Goal: Task Accomplishment & Management: Complete application form

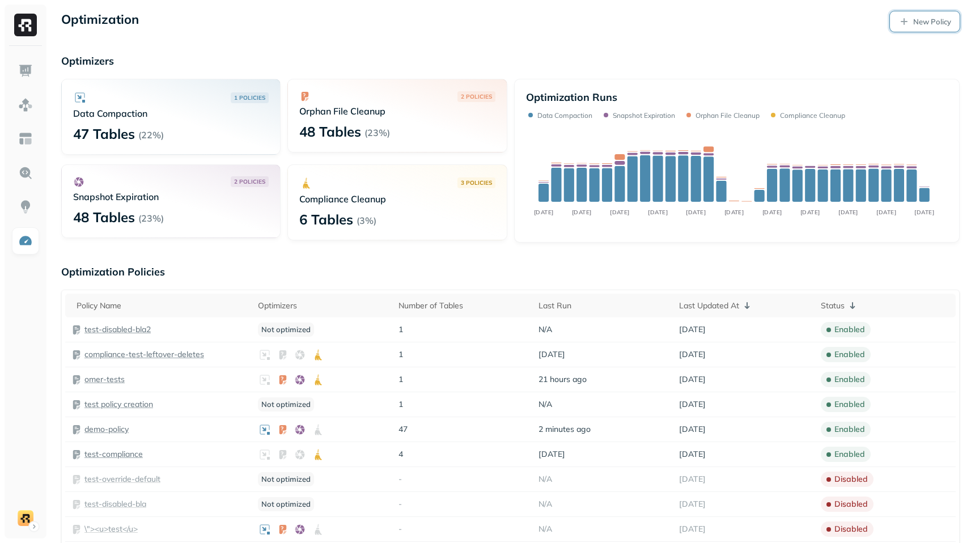
click at [914, 17] on p "New Policy" at bounding box center [932, 21] width 38 height 11
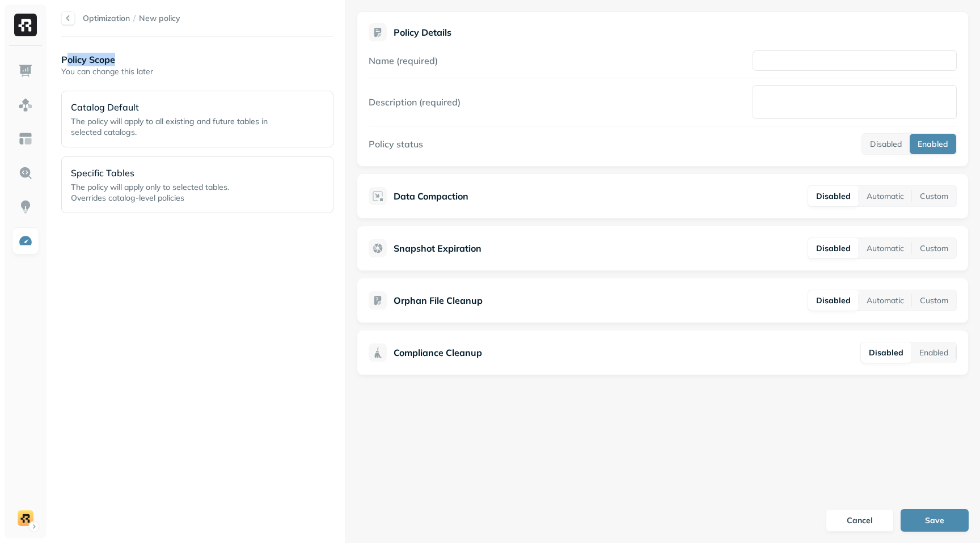
drag, startPoint x: 69, startPoint y: 60, endPoint x: 168, endPoint y: 60, distance: 98.6
click at [168, 60] on p "Policy Scope" at bounding box center [197, 60] width 272 height 14
click at [103, 60] on p "Policy Scope" at bounding box center [197, 60] width 272 height 14
click at [277, 131] on p "The policy will apply to all existing and future tables in selected catalogs." at bounding box center [180, 127] width 219 height 22
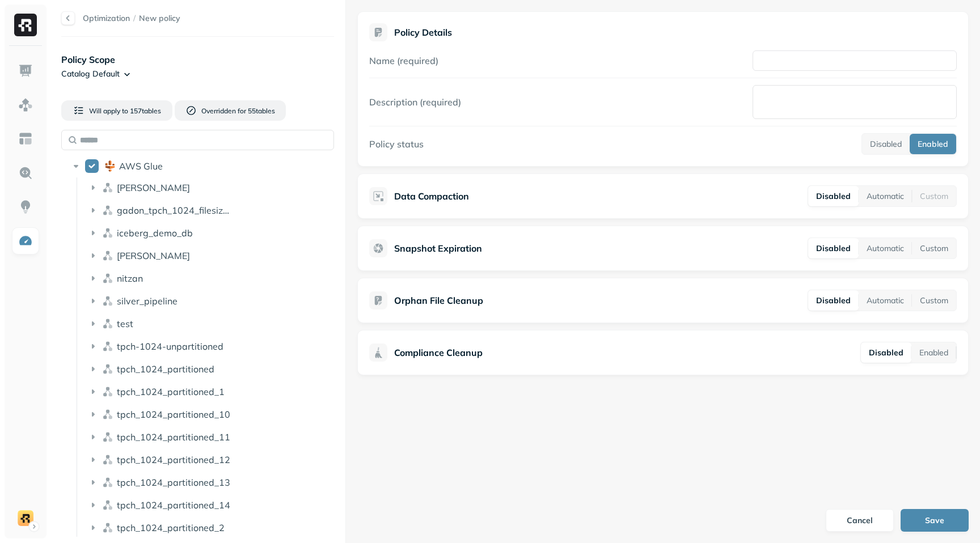
click at [347, 136] on div "Optimization / New policy Policy Scope Catalog Default Will apply to 157 table …" at bounding box center [515, 271] width 930 height 543
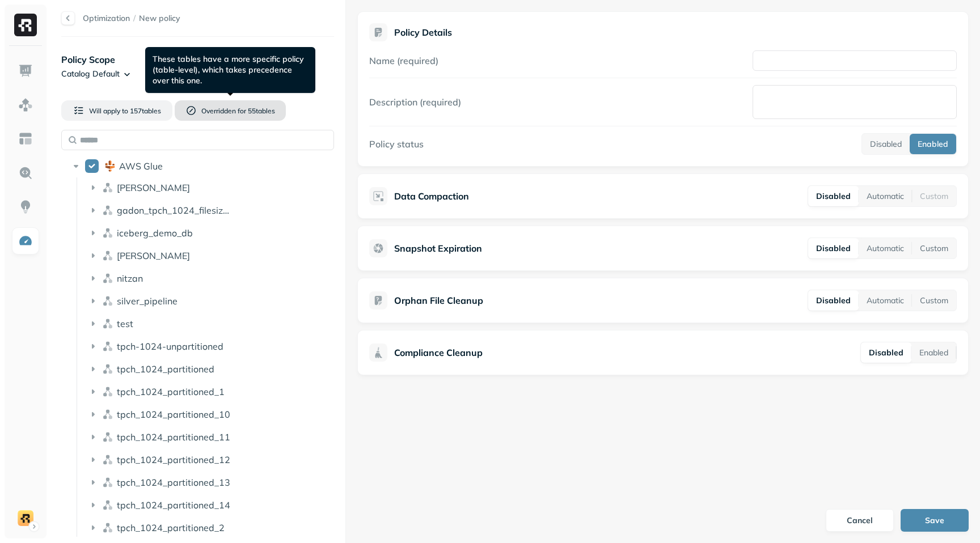
click at [226, 113] on span "Overridden for" at bounding box center [223, 111] width 45 height 9
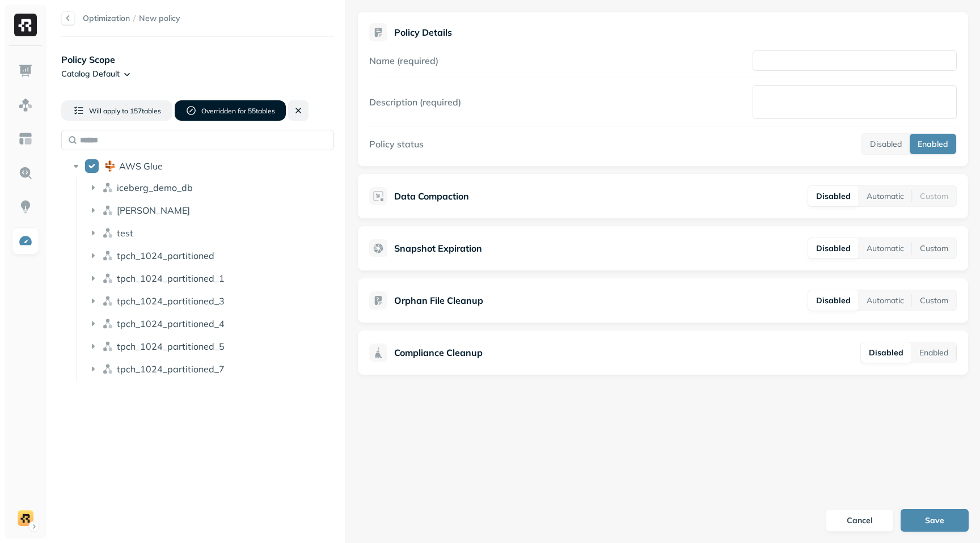
click at [296, 113] on button at bounding box center [298, 110] width 20 height 20
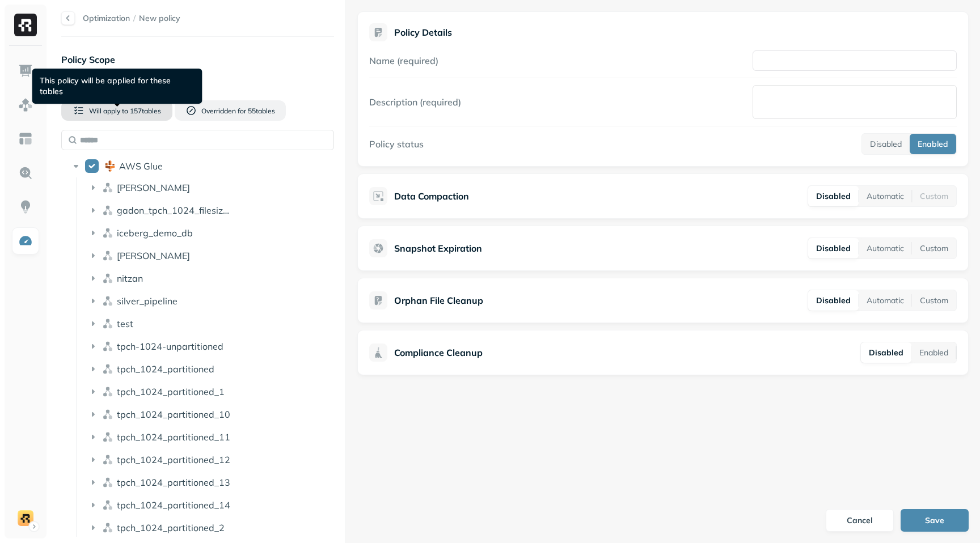
click at [154, 111] on span "157 table s" at bounding box center [144, 111] width 33 height 9
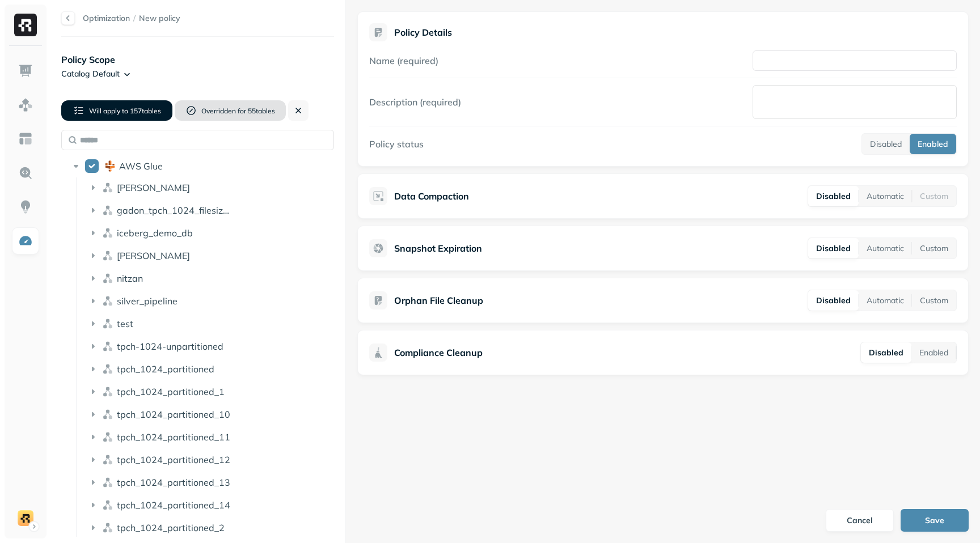
click at [233, 109] on span "Overridden for" at bounding box center [223, 111] width 45 height 9
click at [298, 109] on button at bounding box center [298, 110] width 20 height 20
click at [129, 75] on html "Optimization / New policy Policy Scope Catalog Default Will apply to 157 table …" at bounding box center [490, 271] width 980 height 543
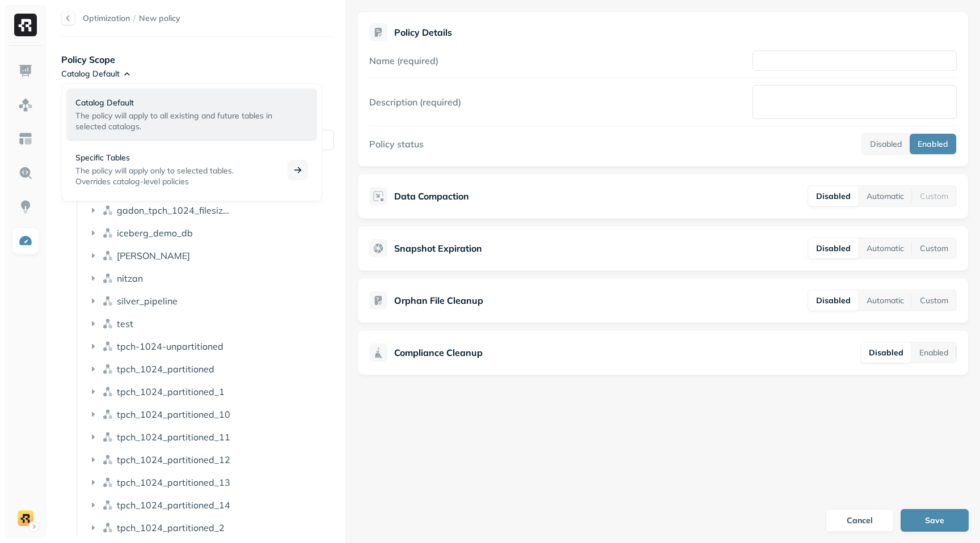
click at [215, 169] on span "The policy will apply only to selected tables." at bounding box center [154, 171] width 158 height 10
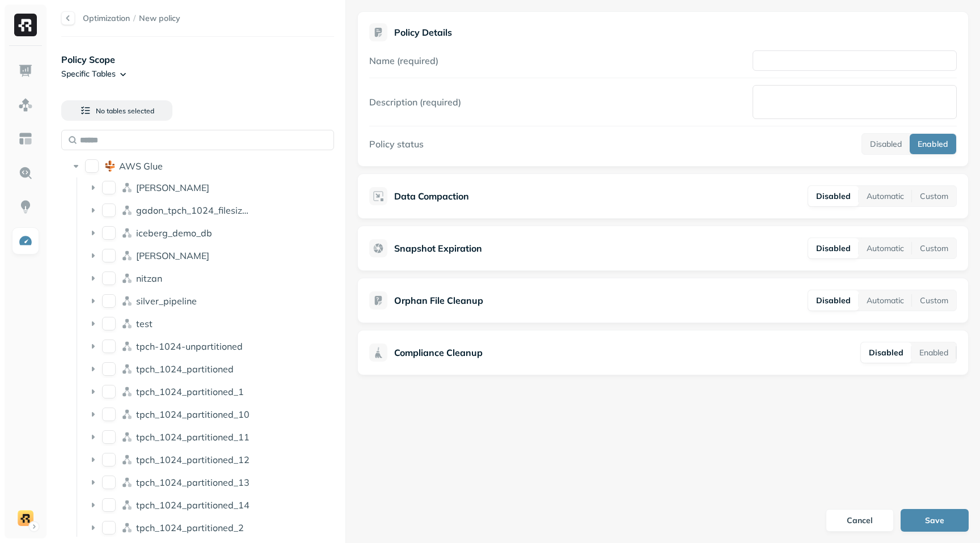
click at [123, 73] on html "Optimization / New policy Policy Scope Specific Tables No tables selected AWS G…" at bounding box center [490, 271] width 980 height 543
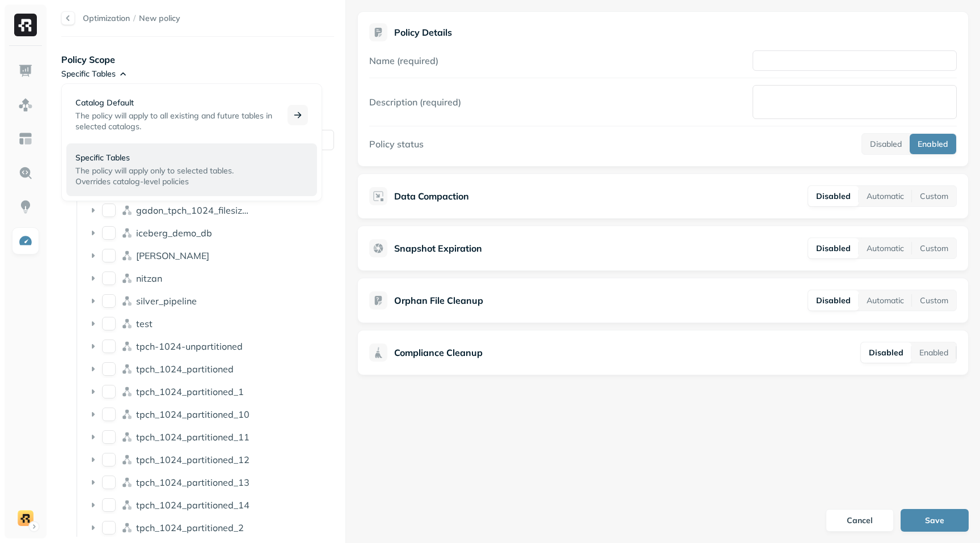
click at [168, 111] on span "The policy will apply to all existing and future tables in selected catalogs." at bounding box center [173, 121] width 197 height 21
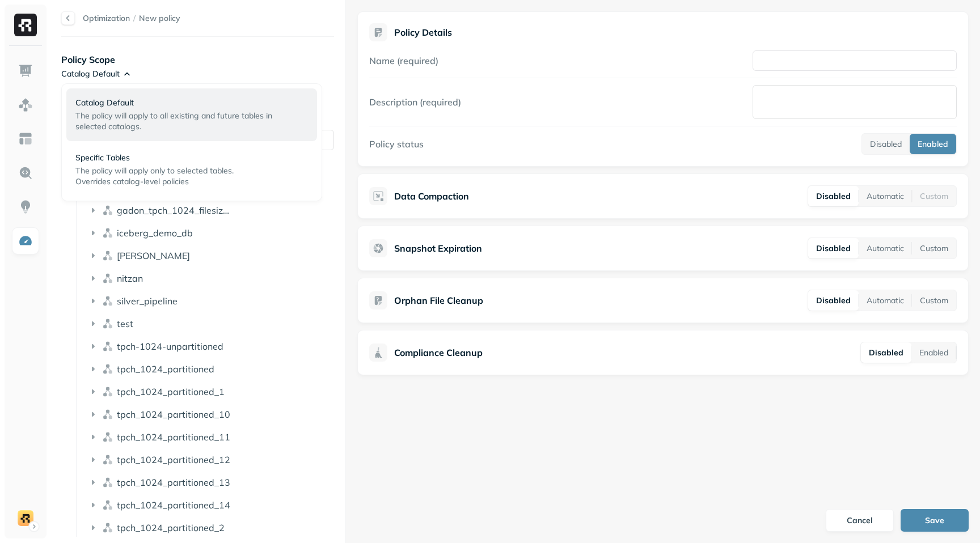
click at [124, 74] on html "Optimization / New policy Policy Scope Catalog Default Will apply to 157 table …" at bounding box center [490, 271] width 980 height 543
click at [136, 156] on p "Specific Tables" at bounding box center [174, 157] width 198 height 11
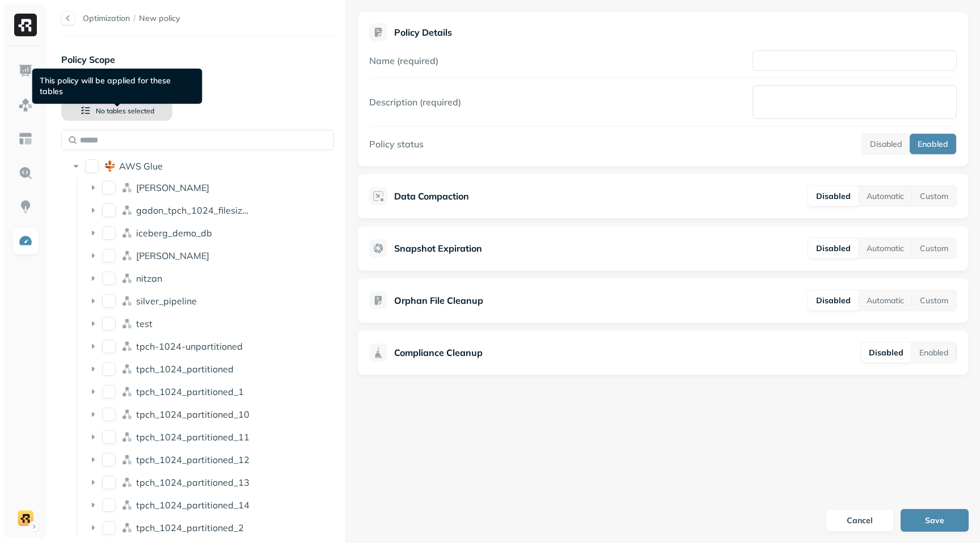
click at [147, 108] on span "No tables selected" at bounding box center [125, 111] width 58 height 9
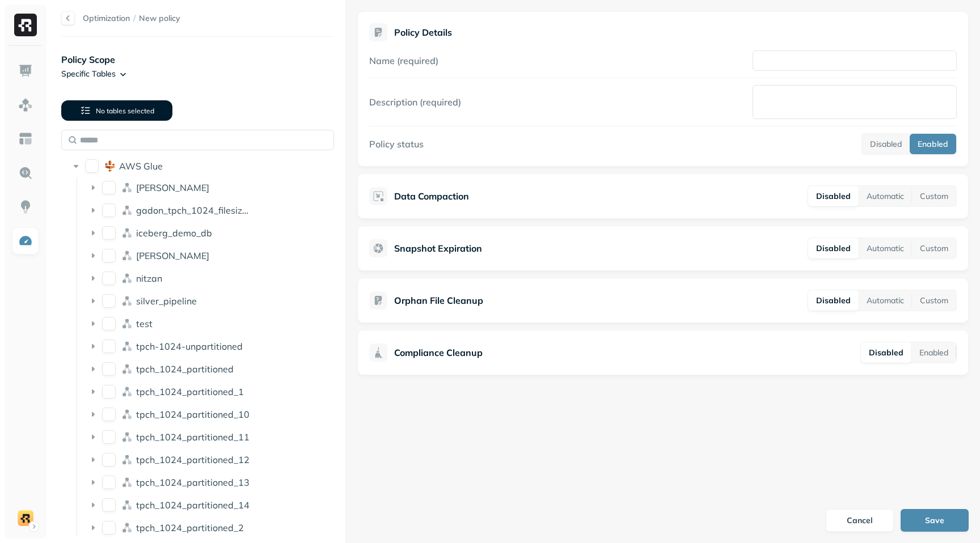
click at [145, 108] on span "No tables selected" at bounding box center [125, 111] width 58 height 9
click at [108, 190] on button "dean" at bounding box center [109, 188] width 14 height 14
click at [111, 217] on div "gadon_tpch_1024_filesizes_test" at bounding box center [205, 210] width 244 height 18
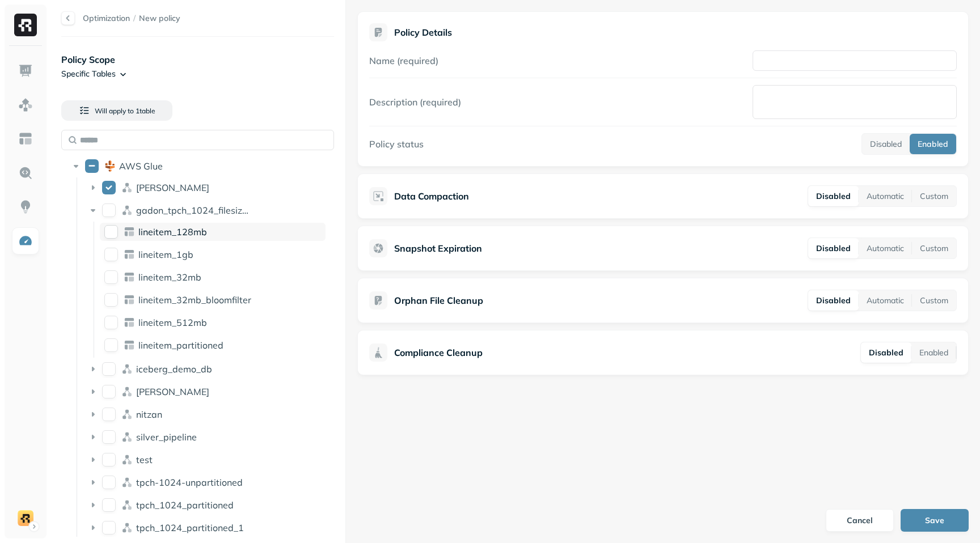
click at [111, 233] on button "lineitem_128mb" at bounding box center [111, 232] width 14 height 14
click at [113, 254] on button "lineitem_1gb" at bounding box center [111, 255] width 14 height 14
click at [112, 279] on button "lineitem_32mb" at bounding box center [111, 277] width 14 height 14
drag, startPoint x: 112, startPoint y: 278, endPoint x: 110, endPoint y: 253, distance: 24.5
click at [112, 277] on button "lineitem_32mb" at bounding box center [111, 277] width 14 height 14
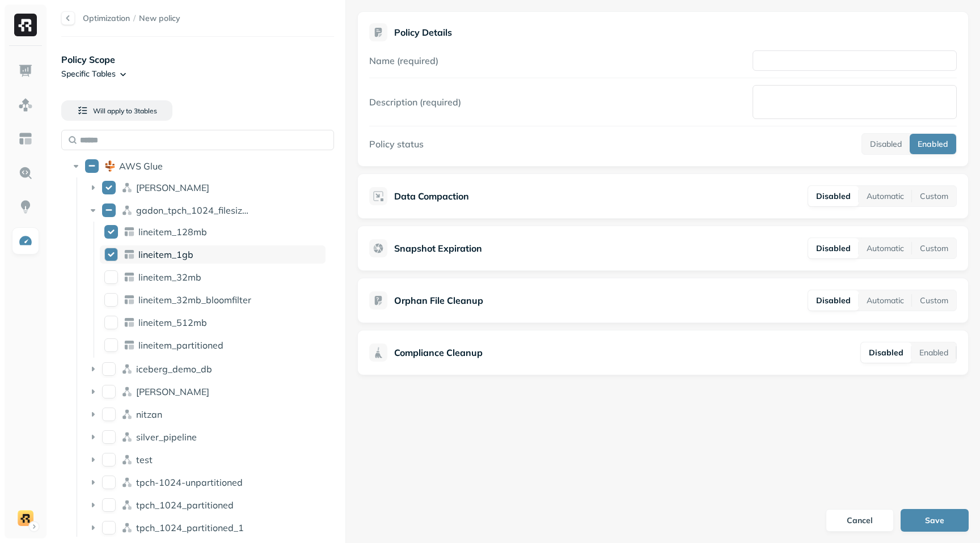
click at [110, 253] on button "lineitem_1gb" at bounding box center [111, 255] width 14 height 14
click at [109, 231] on button "lineitem_128mb" at bounding box center [111, 232] width 14 height 14
click at [107, 216] on button "gadon_tpch_1024_filesizes_test" at bounding box center [109, 211] width 14 height 14
click at [110, 185] on button "dean" at bounding box center [109, 188] width 14 height 14
click at [92, 167] on button "AWS Glue" at bounding box center [92, 166] width 14 height 14
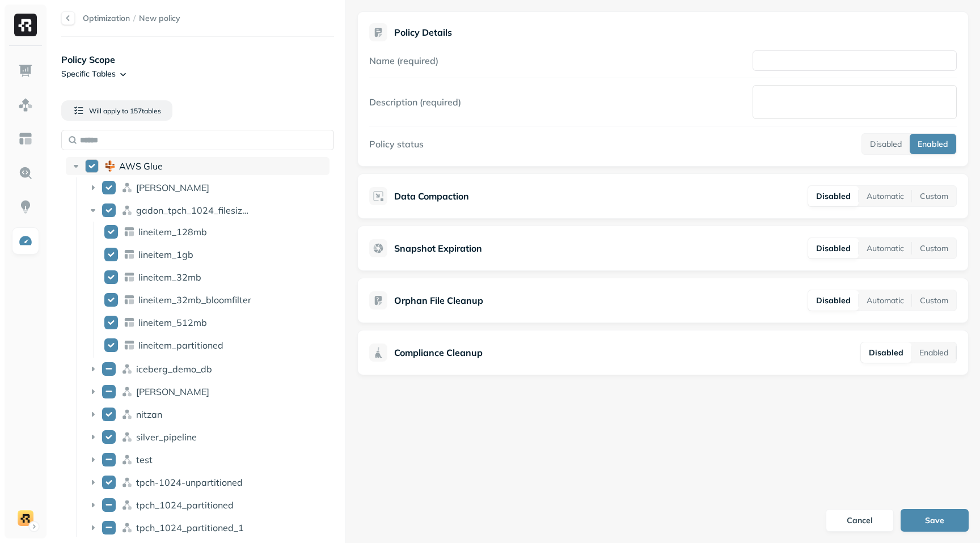
click at [92, 167] on button "AWS Glue" at bounding box center [92, 166] width 14 height 14
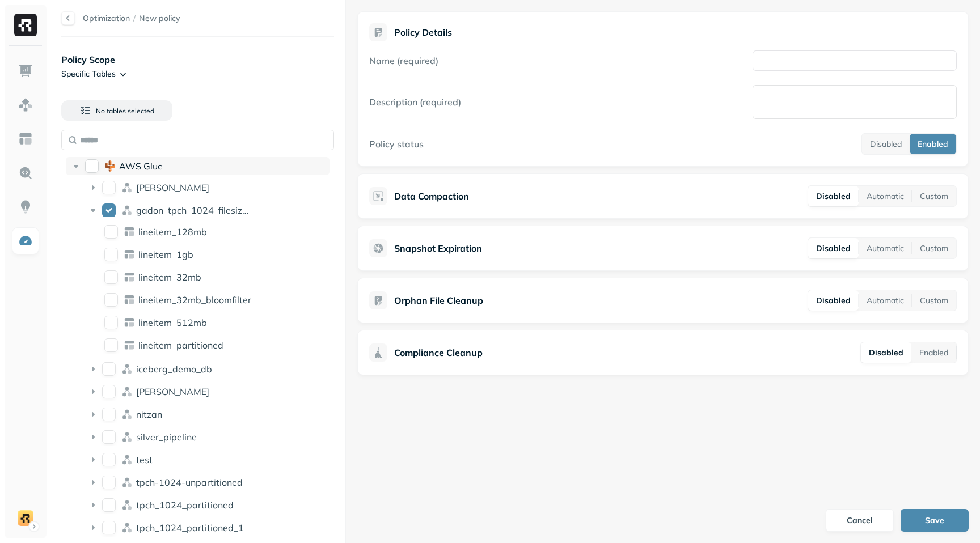
click at [87, 167] on button "AWS Glue" at bounding box center [92, 166] width 14 height 14
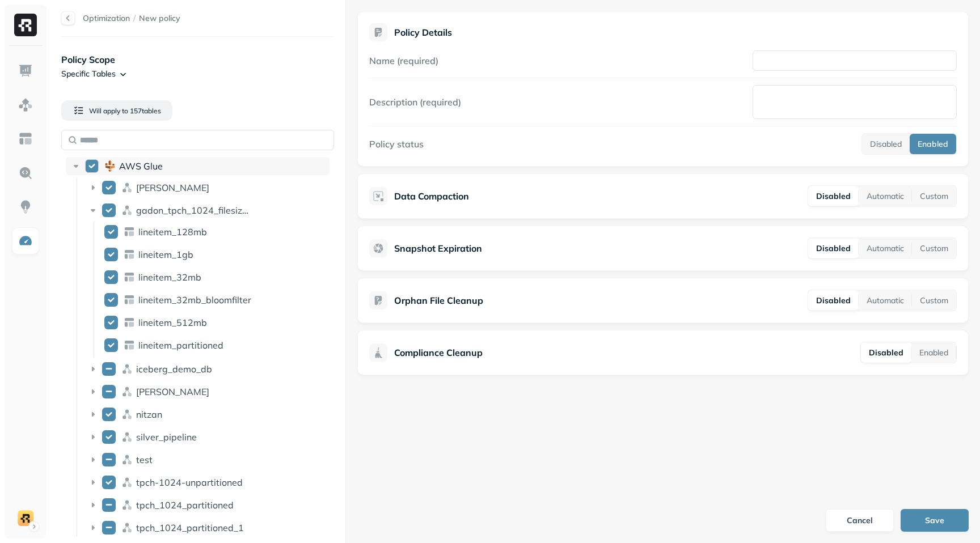
click at [87, 167] on button "AWS Glue" at bounding box center [92, 166] width 14 height 14
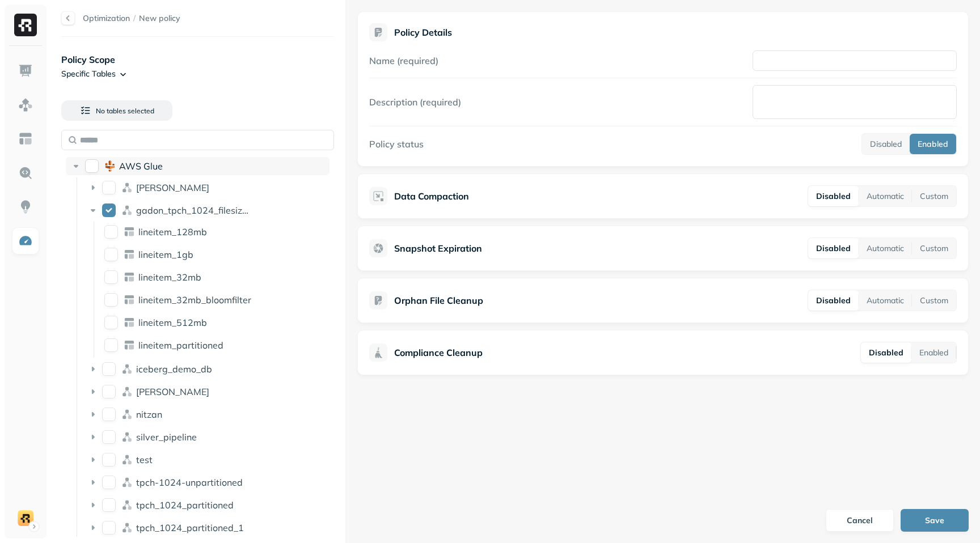
click at [87, 167] on button "AWS Glue" at bounding box center [92, 166] width 14 height 14
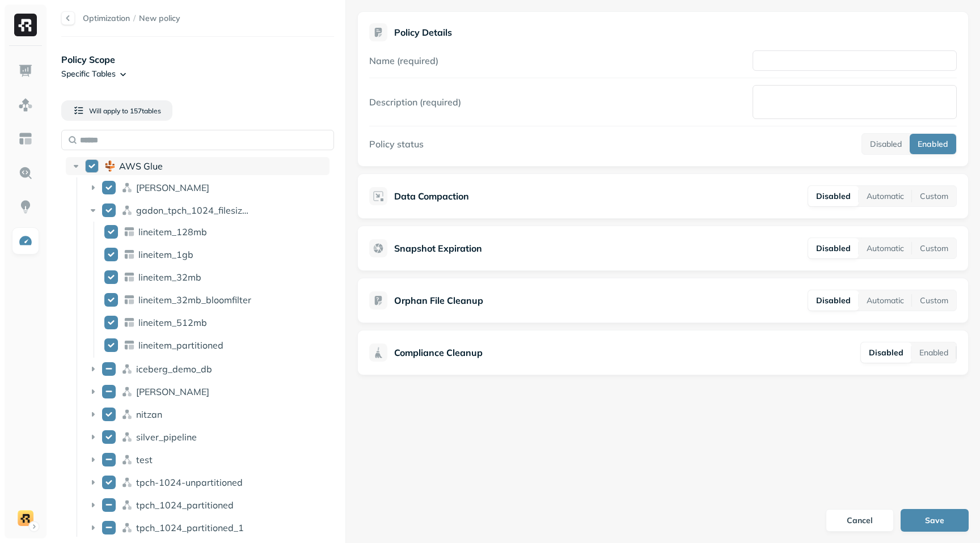
click at [87, 167] on button "AWS Glue" at bounding box center [92, 166] width 14 height 14
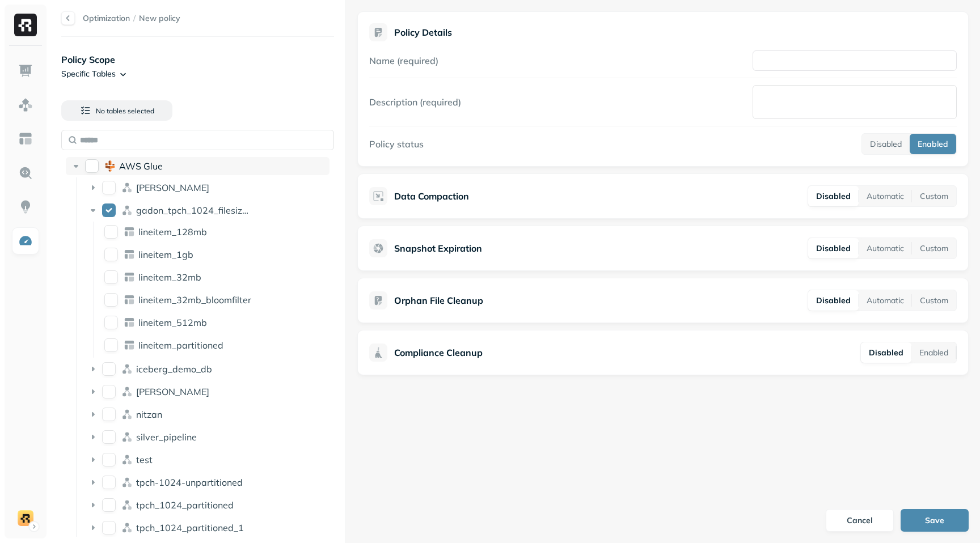
click at [87, 167] on button "AWS Glue" at bounding box center [92, 166] width 14 height 14
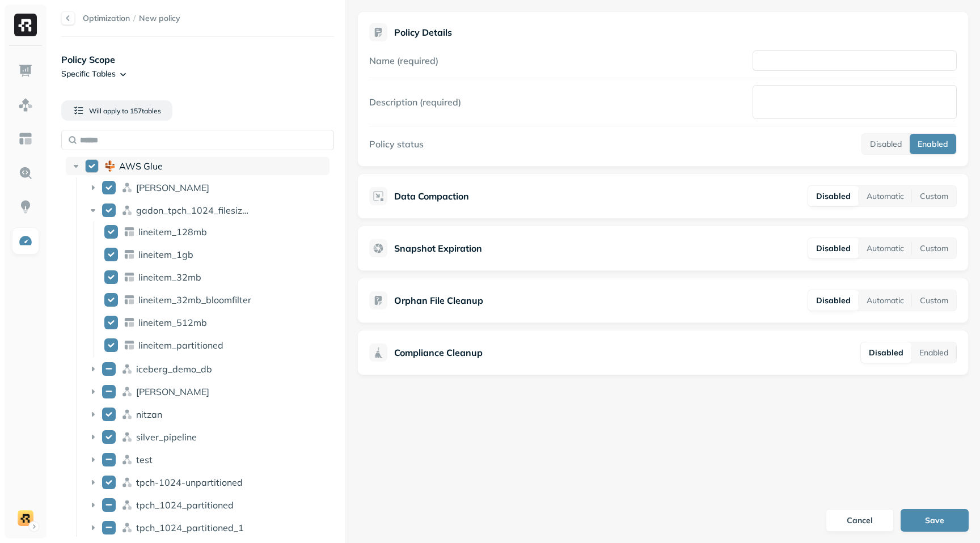
click at [93, 167] on button "AWS Glue" at bounding box center [92, 166] width 14 height 14
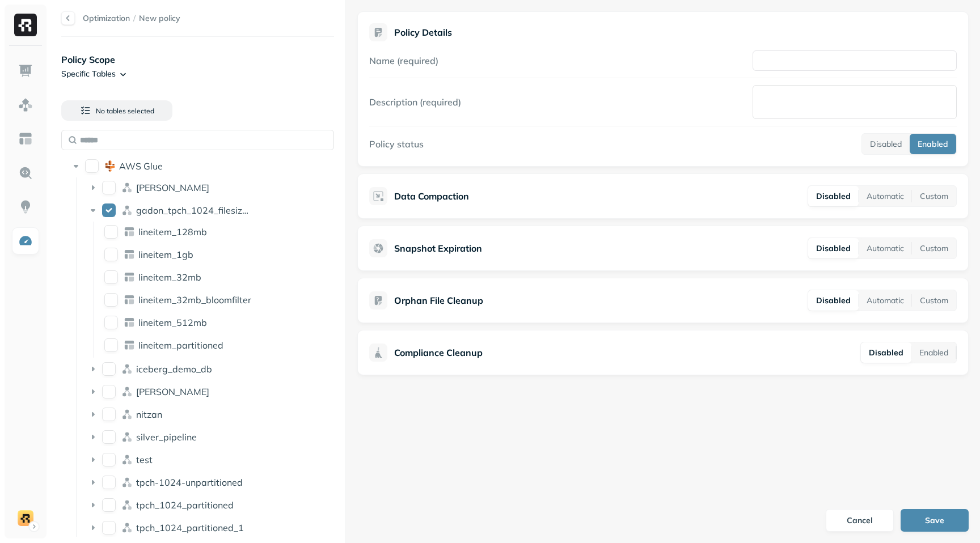
click at [121, 78] on html "Optimization / New policy Policy Scope Specific Tables No tables selected AWS G…" at bounding box center [490, 271] width 980 height 543
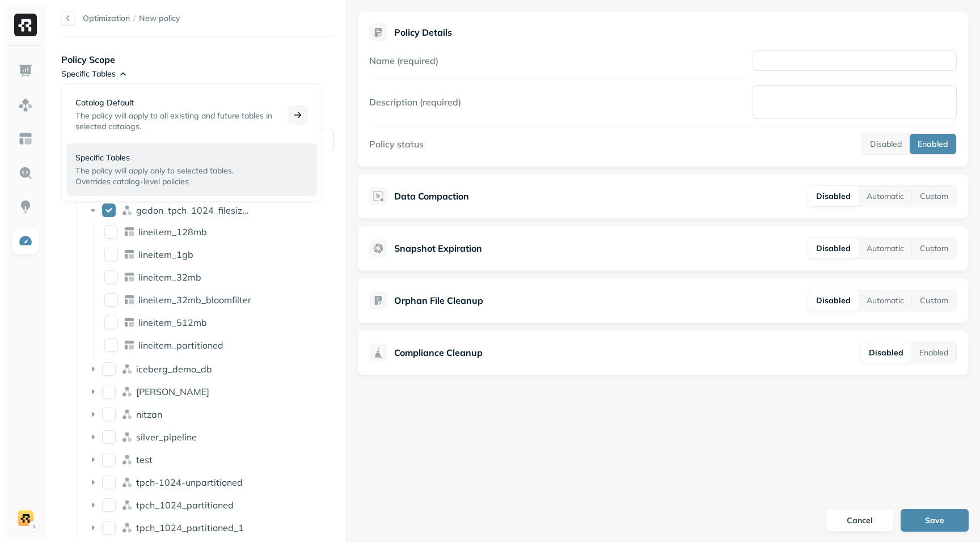
click at [133, 107] on p "Catalog Default" at bounding box center [174, 103] width 198 height 11
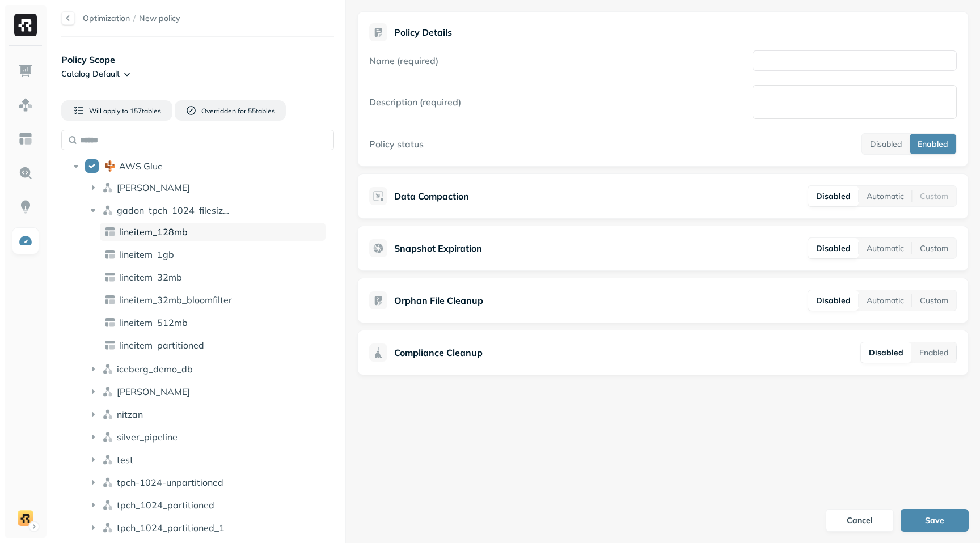
click at [127, 230] on span "lineitem_128mb" at bounding box center [153, 231] width 69 height 11
click at [137, 263] on div "lineitem_1gb" at bounding box center [213, 254] width 226 height 18
drag, startPoint x: 147, startPoint y: 307, endPoint x: 169, endPoint y: 190, distance: 118.3
click at [147, 307] on div "lineitem_32mb_bloomfilter" at bounding box center [213, 300] width 226 height 18
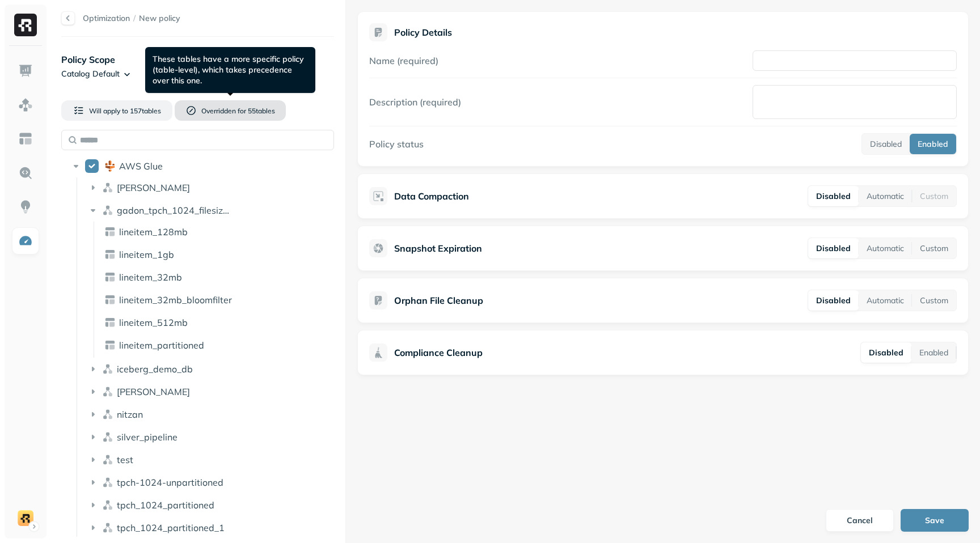
click at [217, 116] on button "Overridden for 55 table s" at bounding box center [230, 110] width 111 height 20
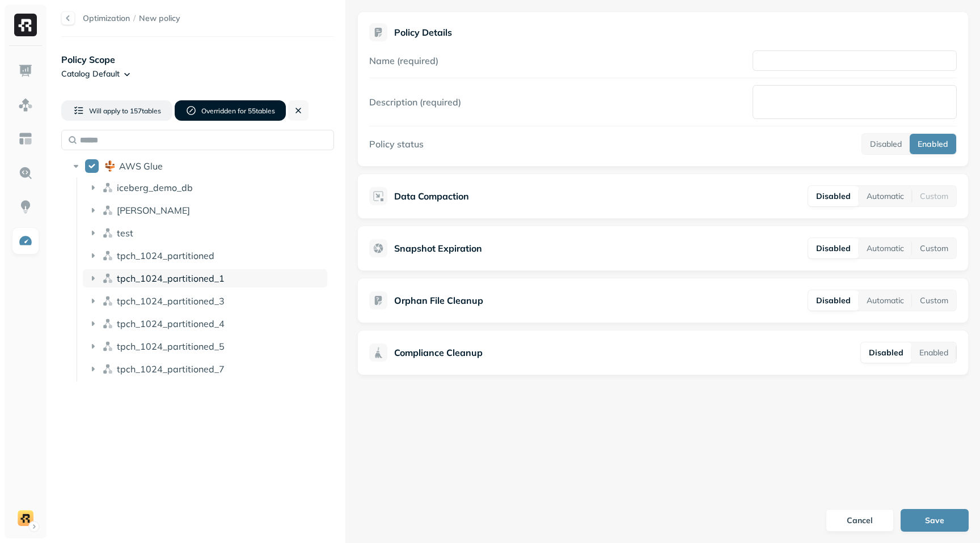
click at [206, 273] on span "tpch_1024_partitioned_1" at bounding box center [171, 278] width 108 height 11
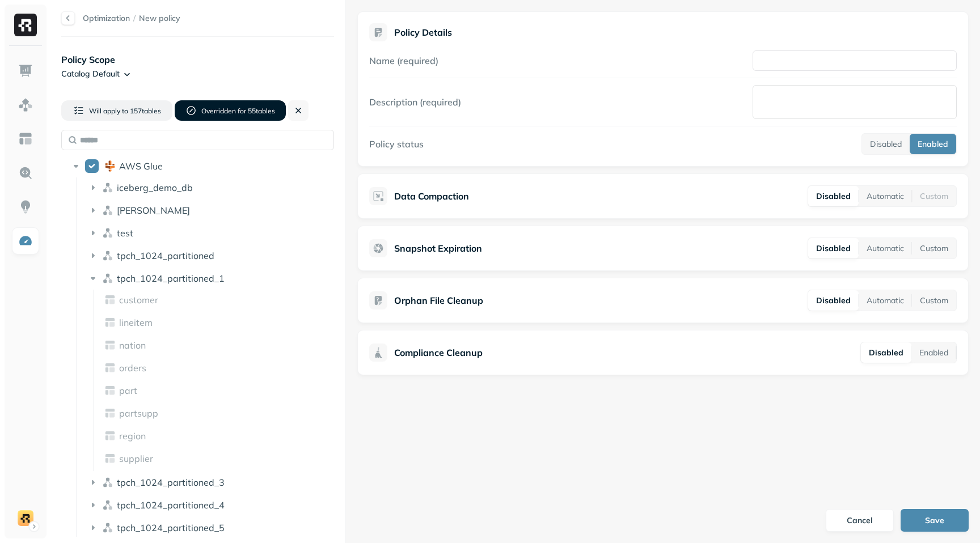
drag, startPoint x: 209, startPoint y: 279, endPoint x: 234, endPoint y: 290, distance: 26.9
click at [214, 280] on span "tpch_1024_partitioned_1" at bounding box center [171, 278] width 108 height 11
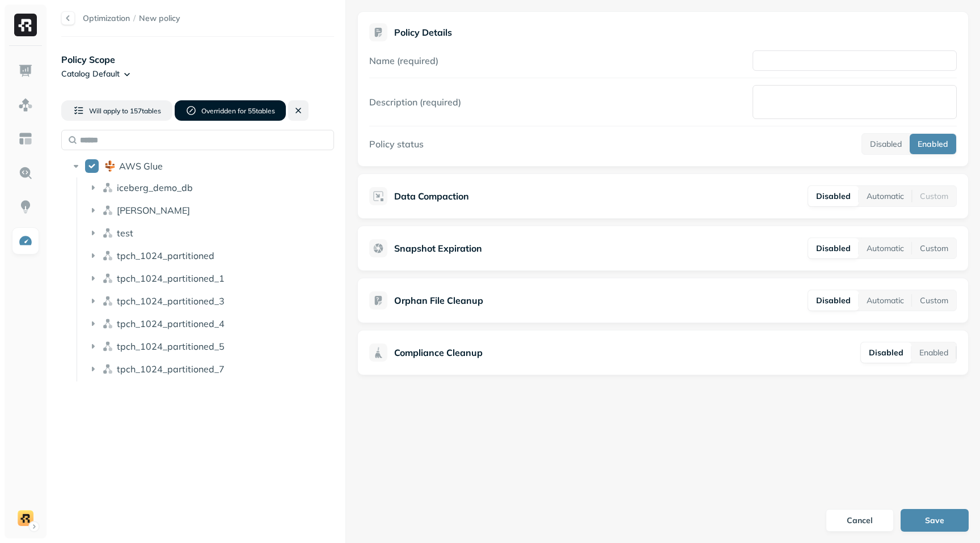
click at [299, 116] on button at bounding box center [298, 110] width 20 height 20
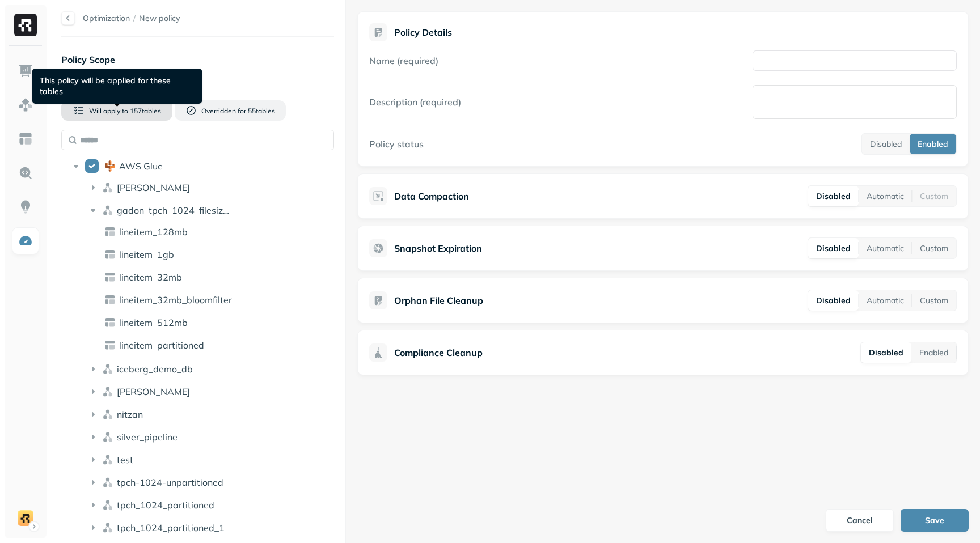
click at [141, 117] on button "Will apply to 157 table s" at bounding box center [116, 110] width 111 height 20
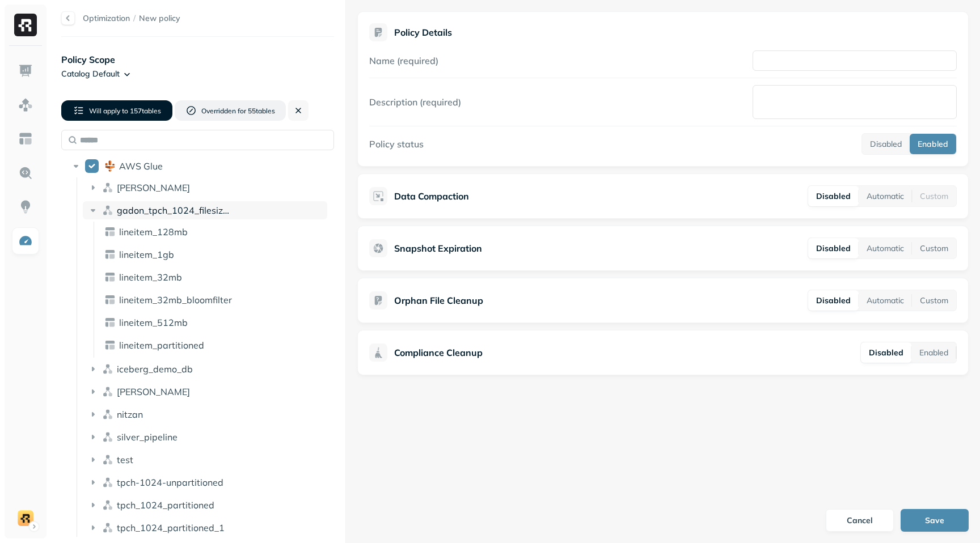
click at [171, 206] on span "gadon_tpch_1024_filesizes_test" at bounding box center [185, 210] width 137 height 11
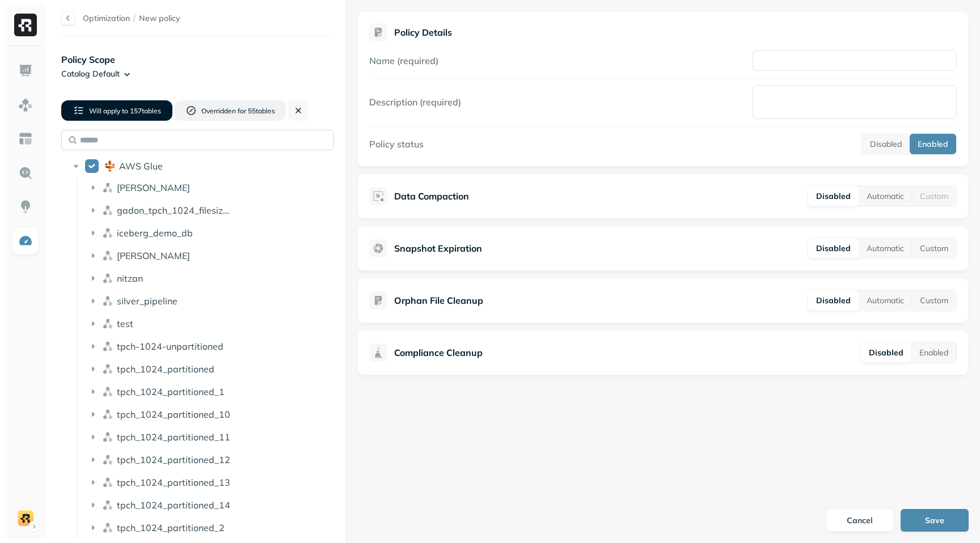
click at [64, 134] on div "Will apply to 157 table s Overridden for 55 table s AWS Glue [PERSON_NAME] gado…" at bounding box center [197, 314] width 273 height 446
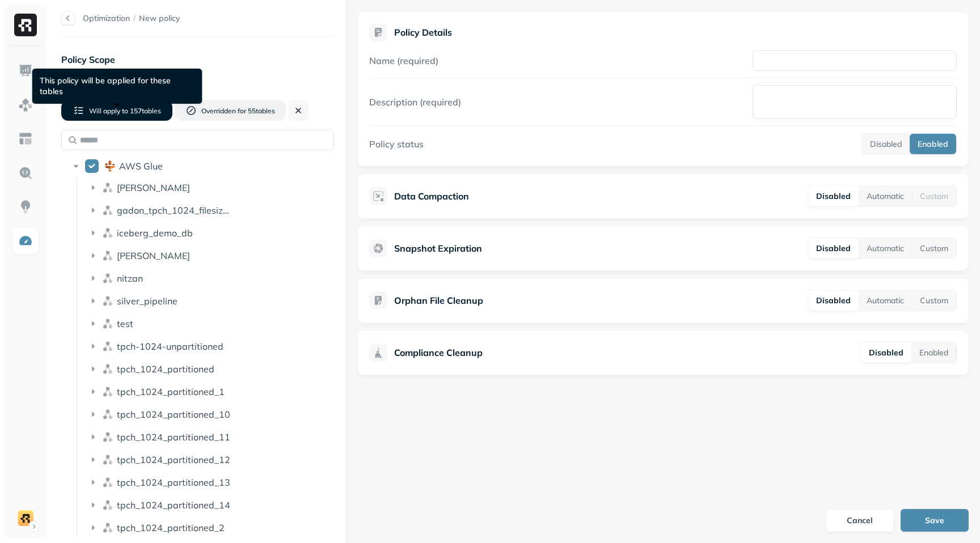
click at [106, 74] on div "This policy will be applied for these tables This policy will be applied for th…" at bounding box center [117, 86] width 170 height 35
drag, startPoint x: 111, startPoint y: 75, endPoint x: 163, endPoint y: 57, distance: 55.2
click at [112, 74] on div "This policy will be applied for these tables This policy will be applied for th…" at bounding box center [117, 86] width 170 height 35
click at [173, 52] on div "Policy Scope Catalog Default Will apply to 157 table s Overridden for 55 table …" at bounding box center [197, 294] width 273 height 493
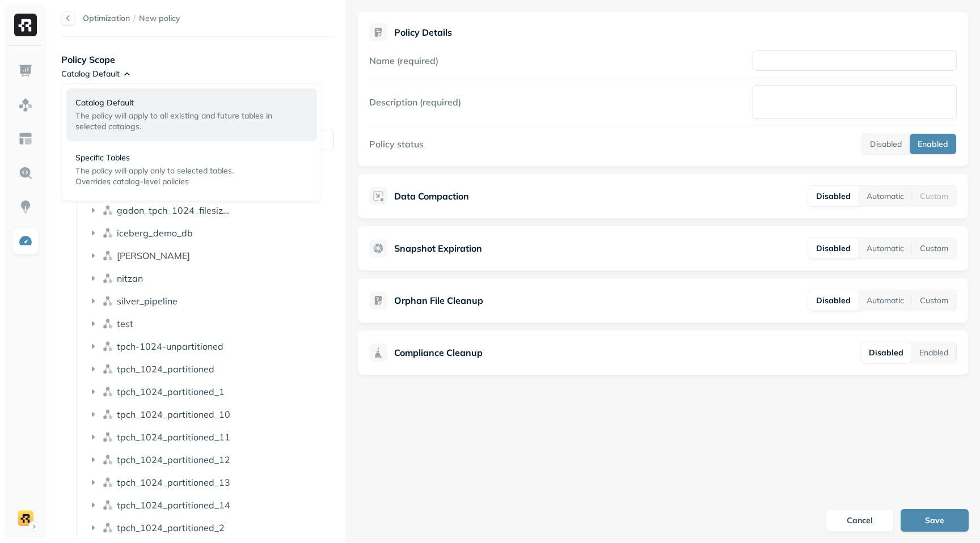
click at [128, 235] on html "Optimization / New policy Policy Scope Catalog Default Will apply to 157 table …" at bounding box center [490, 271] width 980 height 543
click at [91, 206] on html "Optimization / New policy Policy Scope Catalog Default Will apply to 157 table …" at bounding box center [490, 271] width 980 height 543
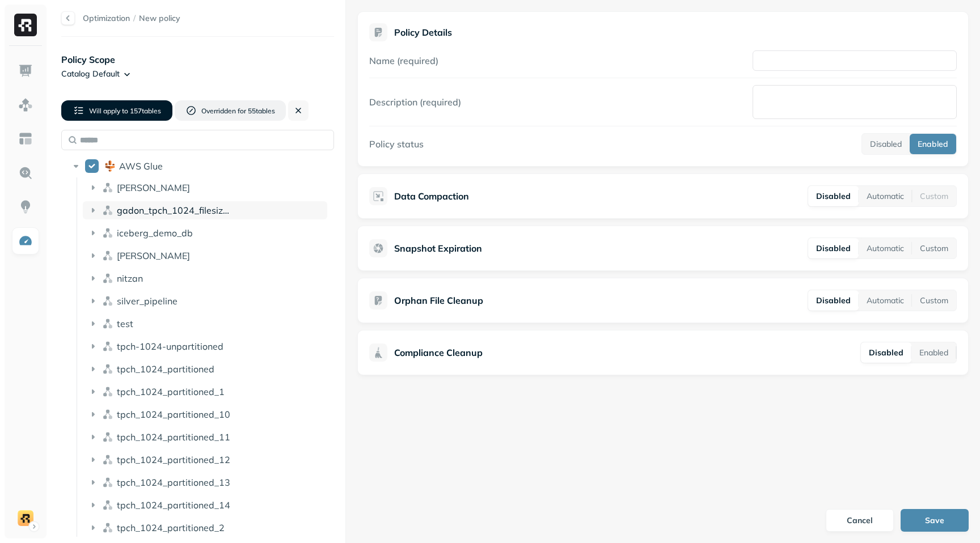
click at [95, 205] on icon at bounding box center [92, 210] width 11 height 11
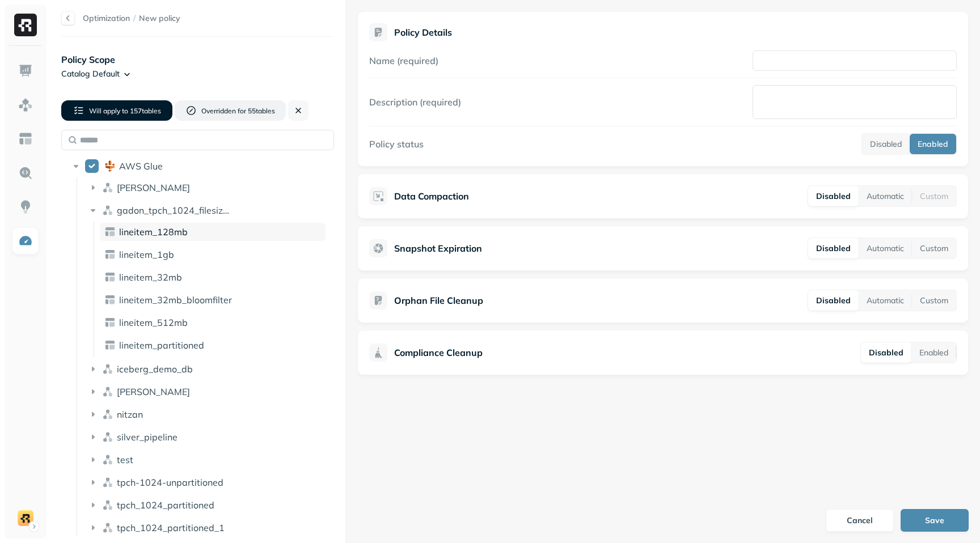
click at [123, 225] on div "lineitem_128mb" at bounding box center [213, 232] width 226 height 18
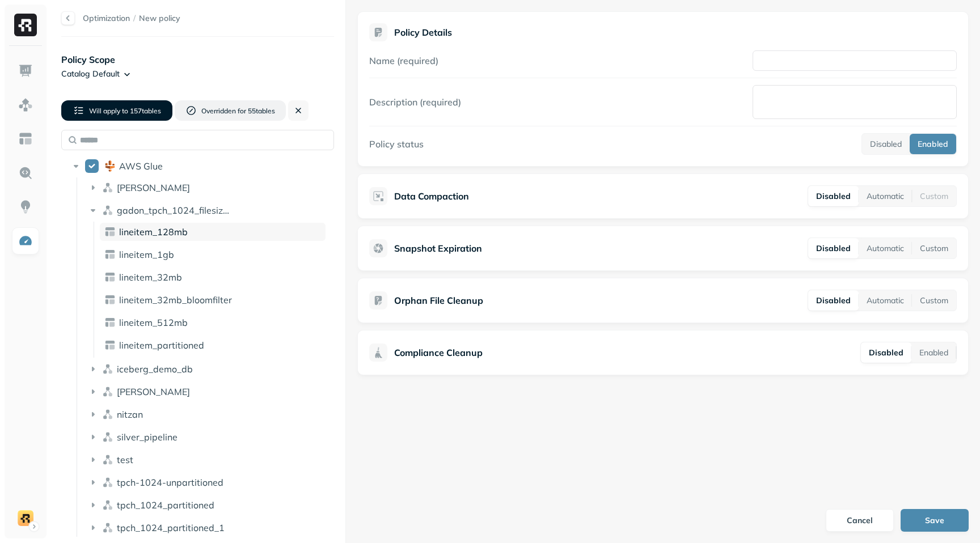
click at [123, 225] on div "lineitem_128mb" at bounding box center [213, 232] width 226 height 18
click at [109, 227] on icon at bounding box center [109, 231] width 9 height 9
click at [178, 230] on span "lineitem_128mb" at bounding box center [153, 231] width 69 height 11
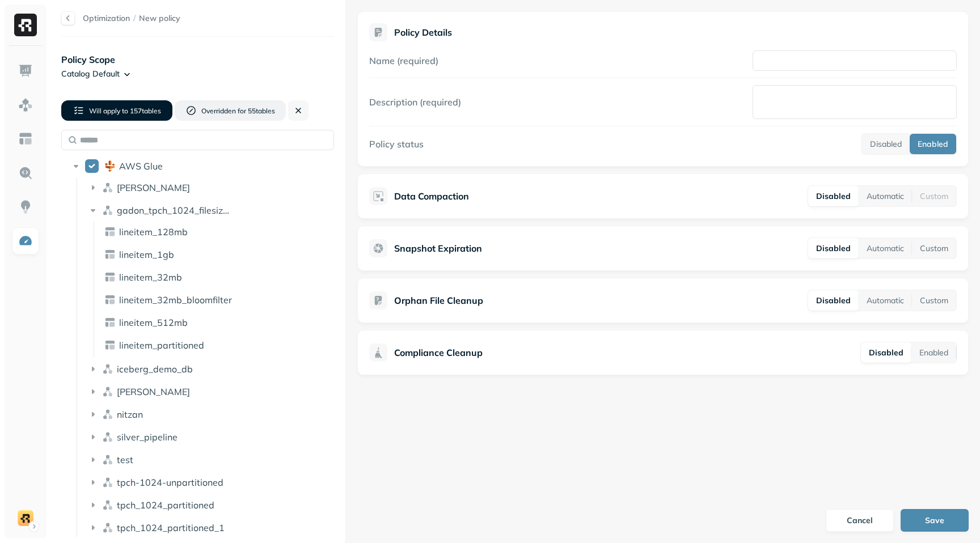
click at [417, 301] on p "Orphan File Cleanup" at bounding box center [438, 301] width 89 height 14
click at [382, 296] on icon at bounding box center [377, 300] width 11 height 11
click at [464, 302] on p "Orphan File Cleanup" at bounding box center [438, 301] width 89 height 14
click at [396, 303] on p "Orphan File Cleanup" at bounding box center [438, 301] width 89 height 14
drag, startPoint x: 396, startPoint y: 301, endPoint x: 481, endPoint y: 305, distance: 85.1
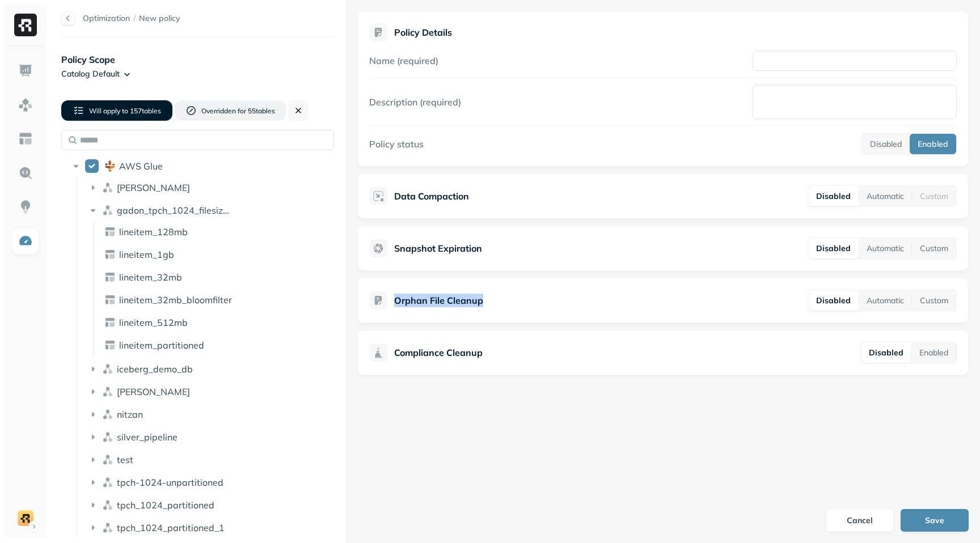
click at [482, 304] on p "Orphan File Cleanup" at bounding box center [438, 301] width 89 height 14
drag, startPoint x: 397, startPoint y: 248, endPoint x: 437, endPoint y: 252, distance: 39.9
click at [438, 251] on p "Snapshot Expiration" at bounding box center [438, 248] width 88 height 14
drag, startPoint x: 413, startPoint y: 300, endPoint x: 473, endPoint y: 302, distance: 59.5
click at [473, 302] on p "Orphan File Cleanup" at bounding box center [438, 301] width 89 height 14
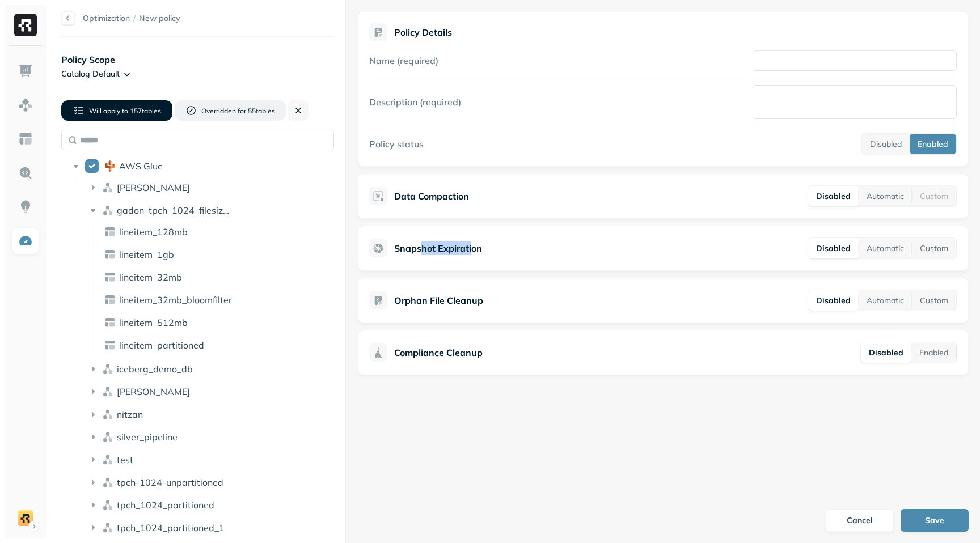
drag, startPoint x: 422, startPoint y: 248, endPoint x: 470, endPoint y: 251, distance: 48.3
click at [471, 249] on p "Snapshot Expiration" at bounding box center [438, 248] width 88 height 14
drag, startPoint x: 413, startPoint y: 195, endPoint x: 685, endPoint y: 226, distance: 274.4
click at [686, 226] on div "Policy Details Name (required) Description (required) Policy status Disabled En…" at bounding box center [663, 193] width 634 height 387
click at [463, 299] on p "Orphan File Cleanup" at bounding box center [438, 301] width 89 height 14
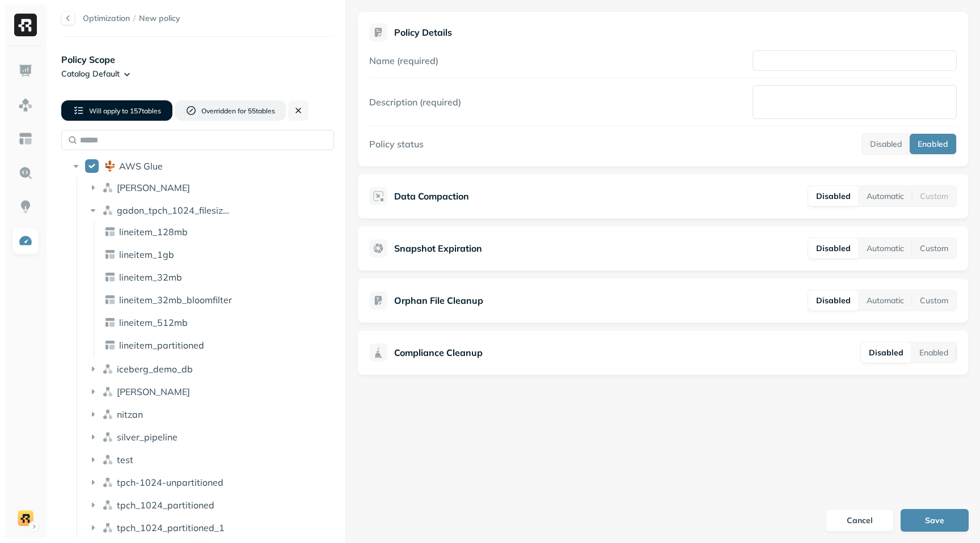
click at [460, 304] on p "Orphan File Cleanup" at bounding box center [438, 301] width 89 height 14
drag, startPoint x: 399, startPoint y: 300, endPoint x: 501, endPoint y: 205, distance: 140.4
click at [501, 205] on div "Policy Details Name (required) Description (required) Policy status Disabled En…" at bounding box center [663, 193] width 634 height 387
click at [474, 248] on p "Snapshot Expiration" at bounding box center [438, 248] width 88 height 14
click at [69, 19] on div at bounding box center [68, 18] width 14 height 14
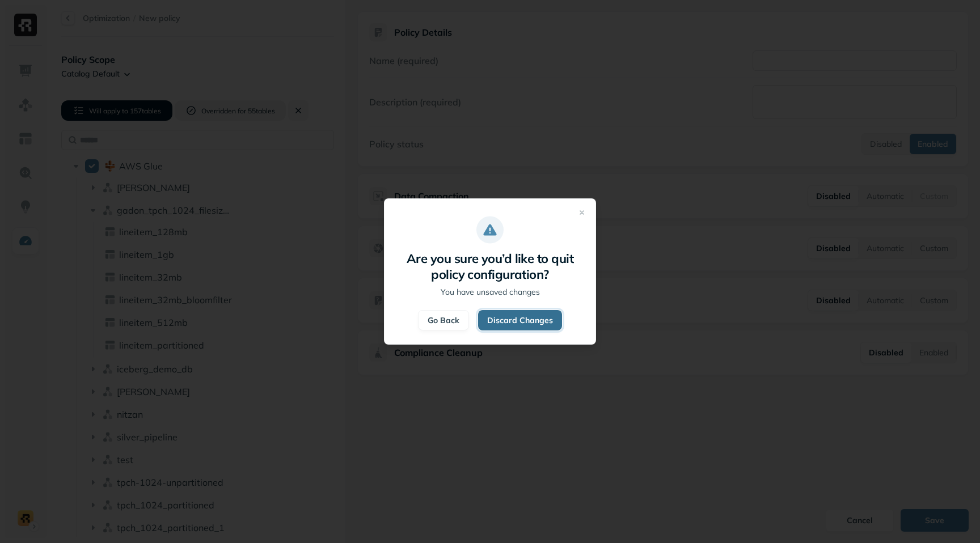
click at [514, 323] on button "Discard Changes" at bounding box center [520, 320] width 84 height 20
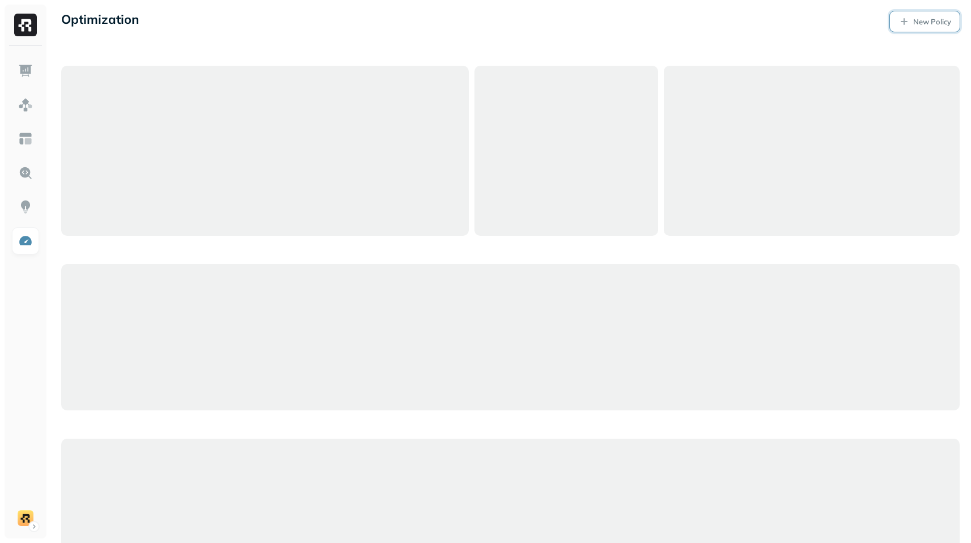
click at [917, 21] on p "New Policy" at bounding box center [932, 21] width 38 height 11
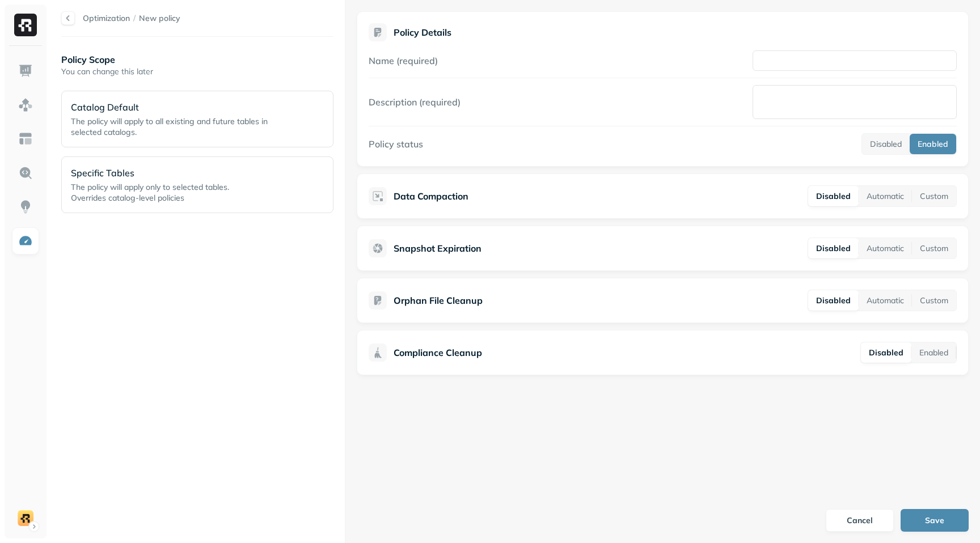
click at [301, 298] on div "Policy Scope You can change this later Catalog Default The policy will apply to…" at bounding box center [197, 290] width 272 height 484
